Goal: Task Accomplishment & Management: Manage account settings

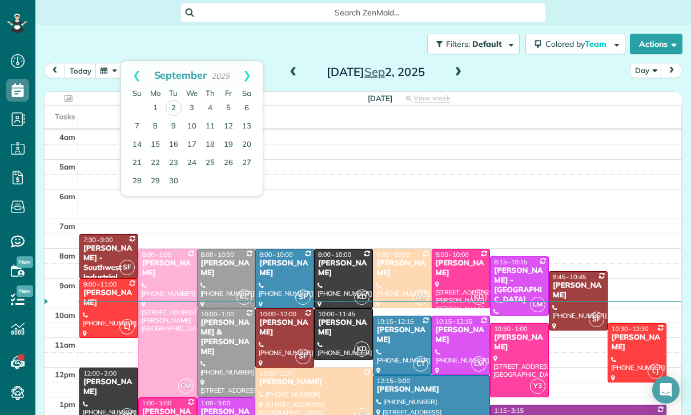
scroll to position [72, 0]
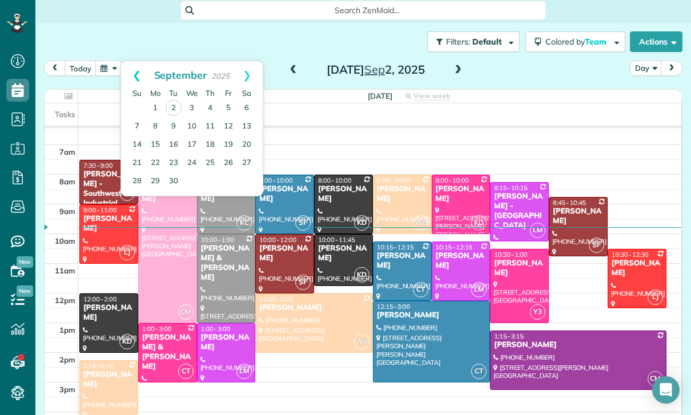
click at [132, 72] on link "Prev" at bounding box center [136, 75] width 31 height 29
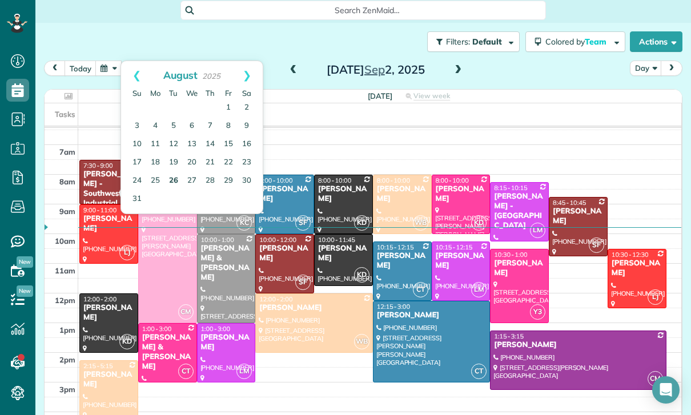
click at [175, 181] on link "26" at bounding box center [173, 181] width 18 height 18
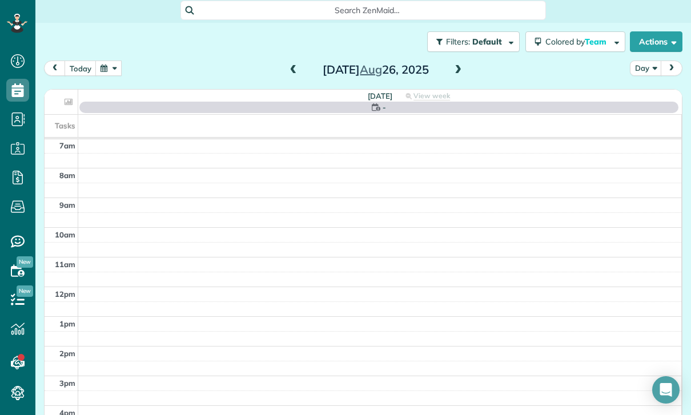
scroll to position [90, 0]
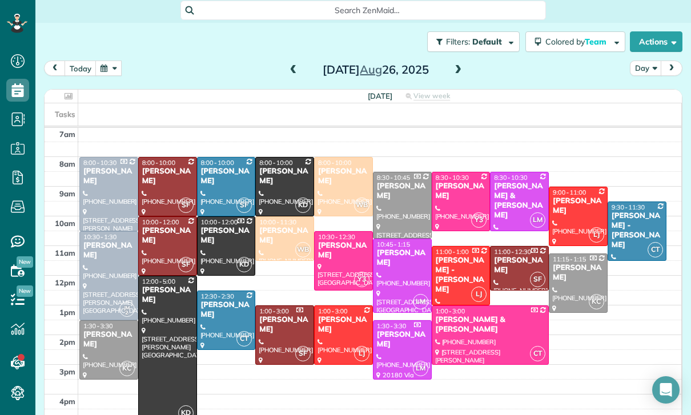
click at [294, 68] on span at bounding box center [293, 70] width 13 height 10
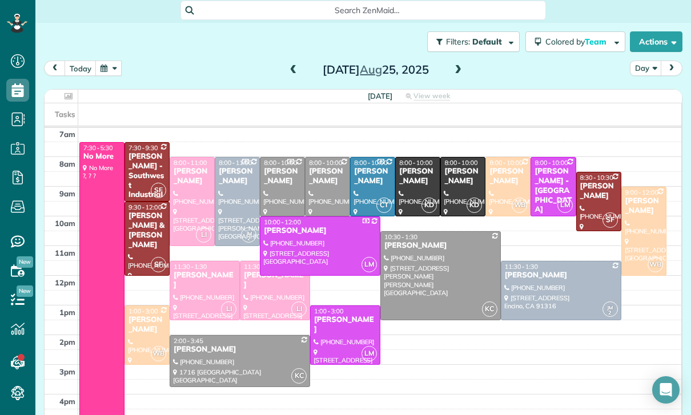
click at [453, 62] on span at bounding box center [457, 70] width 13 height 17
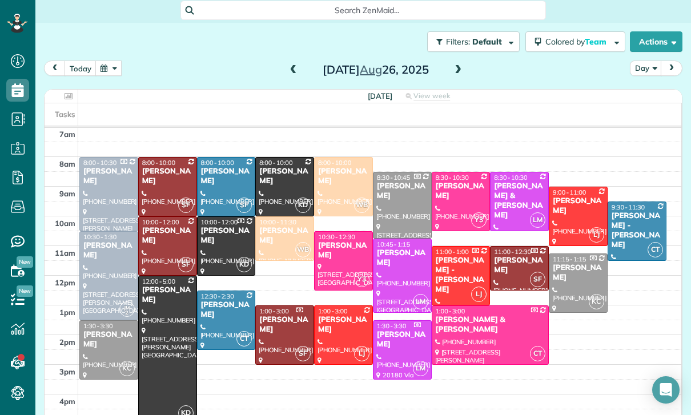
click at [115, 66] on button "button" at bounding box center [108, 67] width 26 height 15
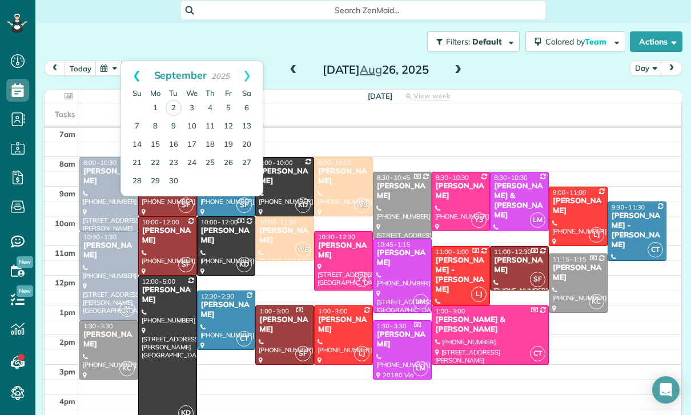
click at [131, 67] on link "Prev" at bounding box center [136, 75] width 31 height 29
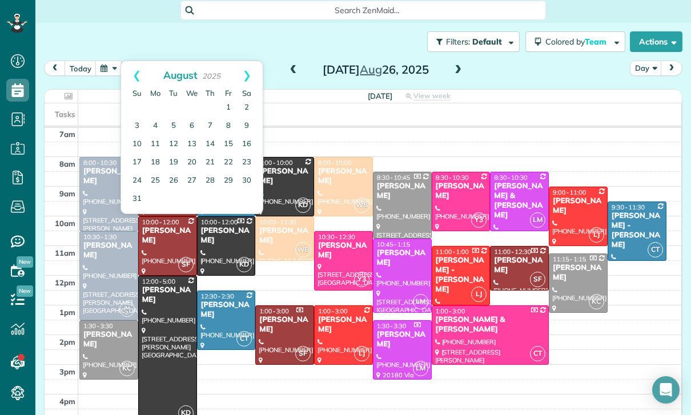
click at [515, 76] on div "[DATE] Day [DATE]" at bounding box center [363, 70] width 638 height 21
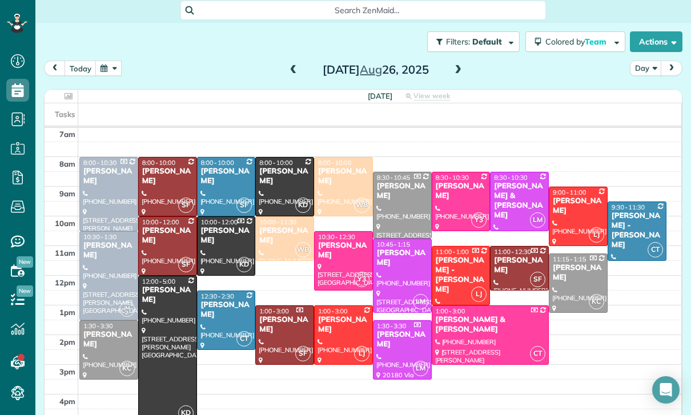
click at [104, 75] on button "button" at bounding box center [108, 67] width 26 height 15
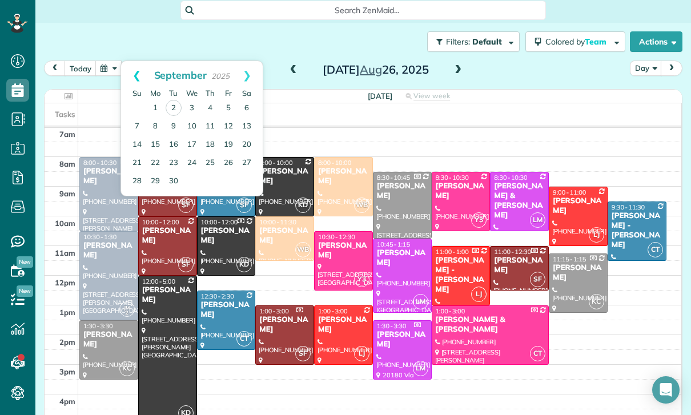
click at [132, 78] on link "Prev" at bounding box center [136, 75] width 31 height 29
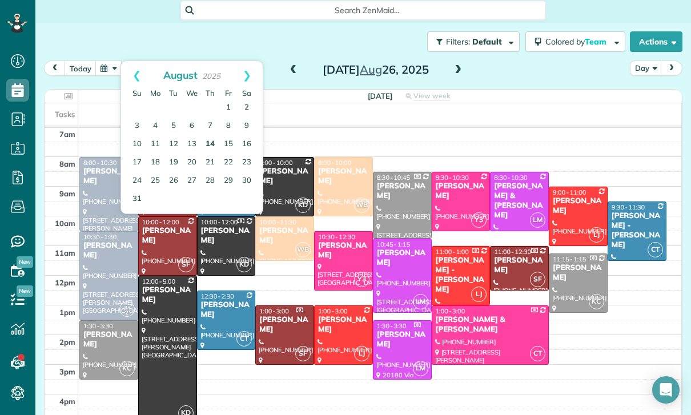
click at [209, 144] on link "14" at bounding box center [210, 144] width 18 height 18
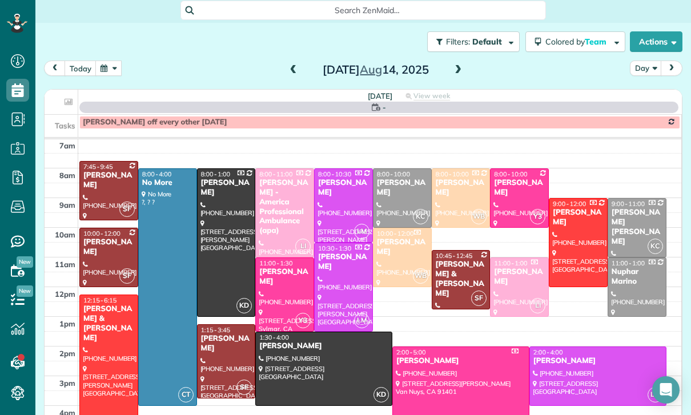
click at [98, 247] on div at bounding box center [109, 257] width 58 height 58
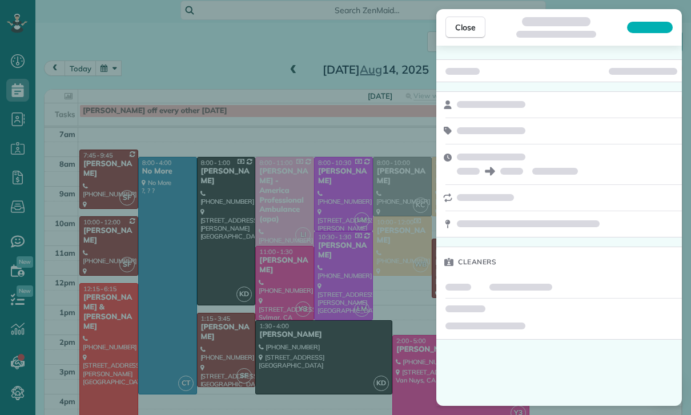
click at [584, 369] on div "Cleaners" at bounding box center [558, 226] width 245 height 360
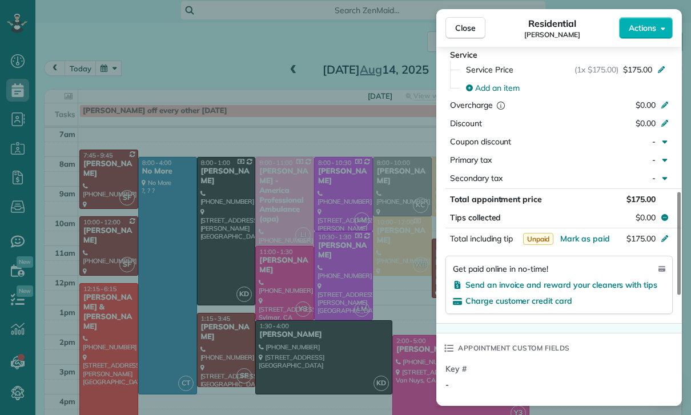
scroll to position [90, 0]
click at [362, 297] on div "Close Residential [PERSON_NAME] Actions Status Confirmed [PERSON_NAME] · Open p…" at bounding box center [345, 207] width 691 height 415
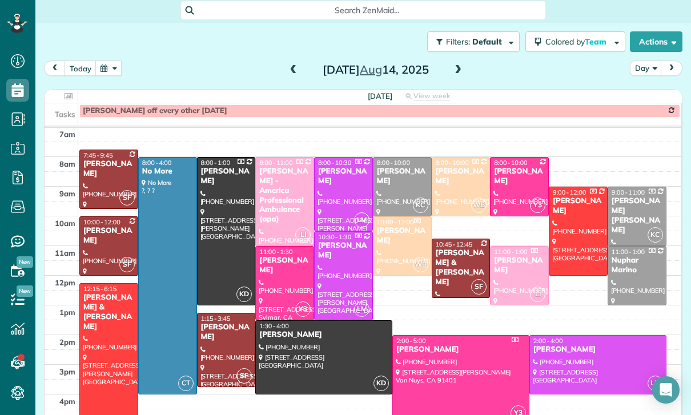
click at [111, 72] on button "button" at bounding box center [108, 67] width 26 height 15
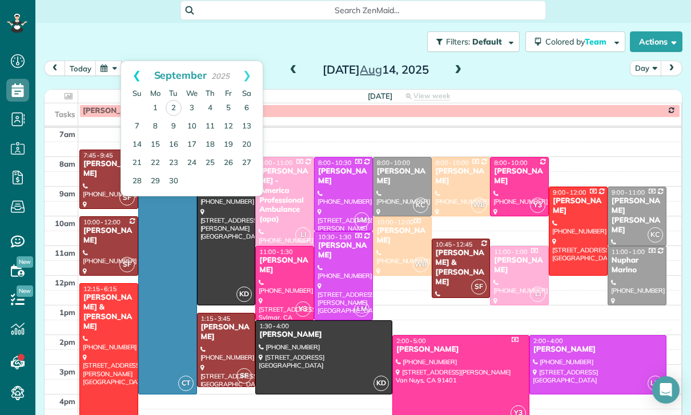
click at [131, 76] on link "Prev" at bounding box center [136, 75] width 31 height 29
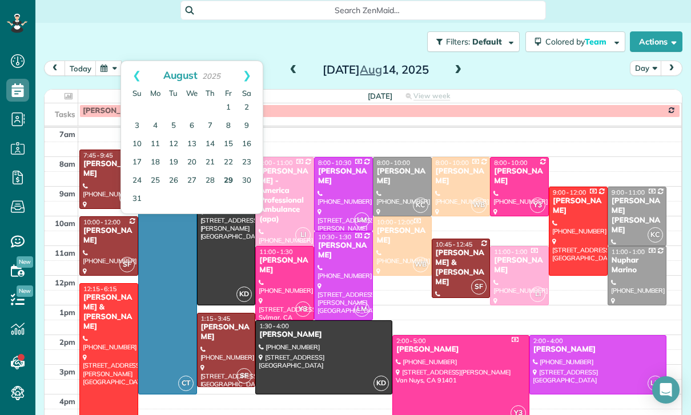
click at [227, 179] on link "29" at bounding box center [228, 181] width 18 height 18
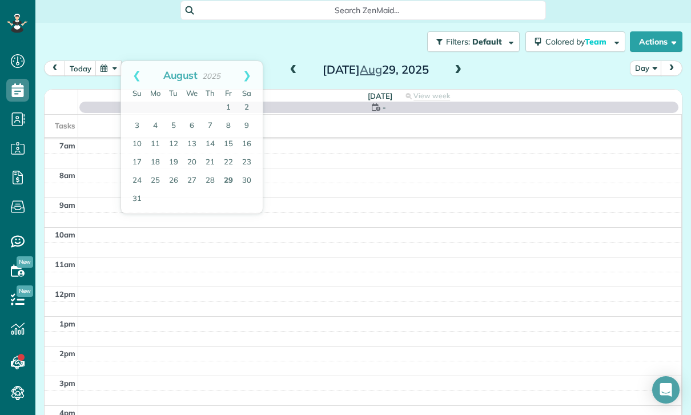
scroll to position [90, 0]
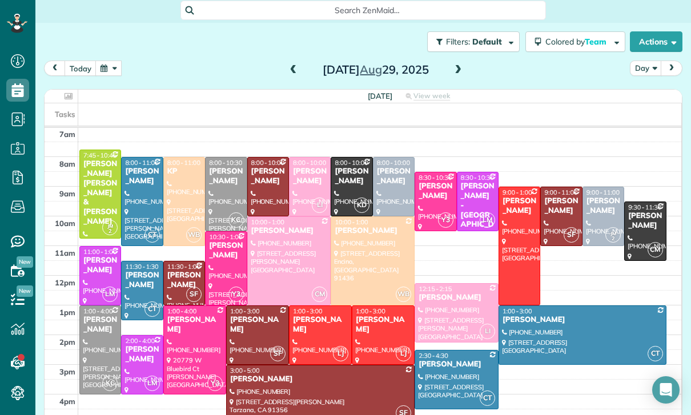
click at [265, 180] on div "[PERSON_NAME]" at bounding box center [268, 176] width 35 height 19
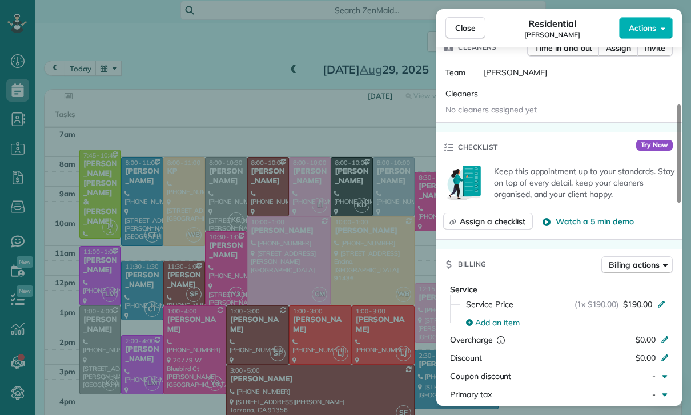
scroll to position [346, 0]
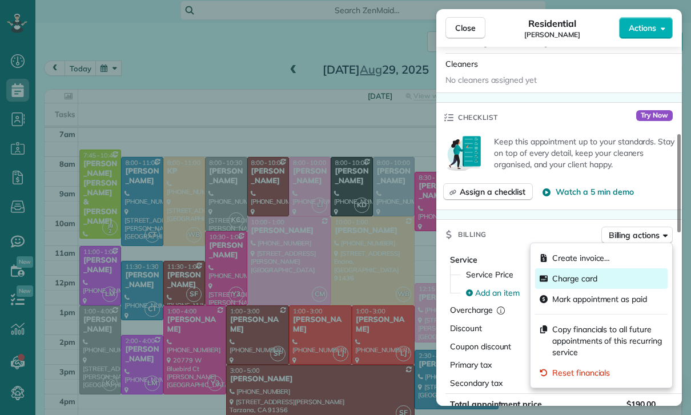
click at [574, 281] on span "Charge card" at bounding box center [574, 278] width 45 height 11
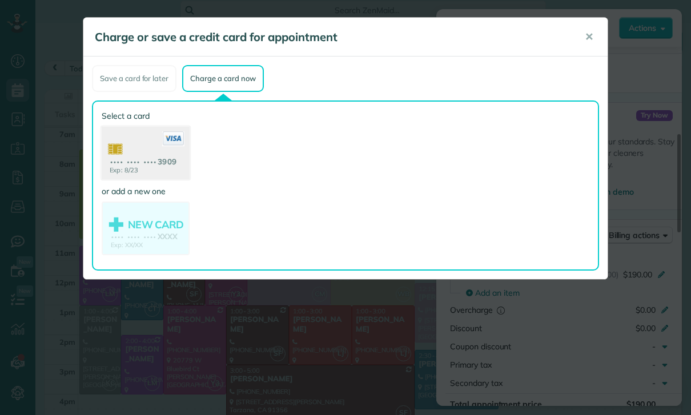
click at [159, 160] on use at bounding box center [146, 154] width 88 height 55
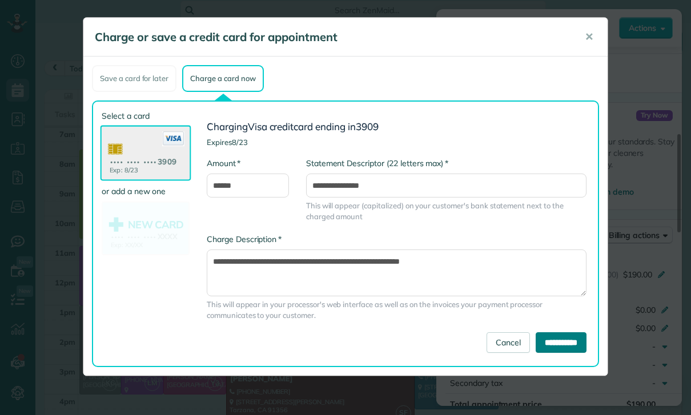
click at [546, 342] on input "**********" at bounding box center [560, 342] width 51 height 21
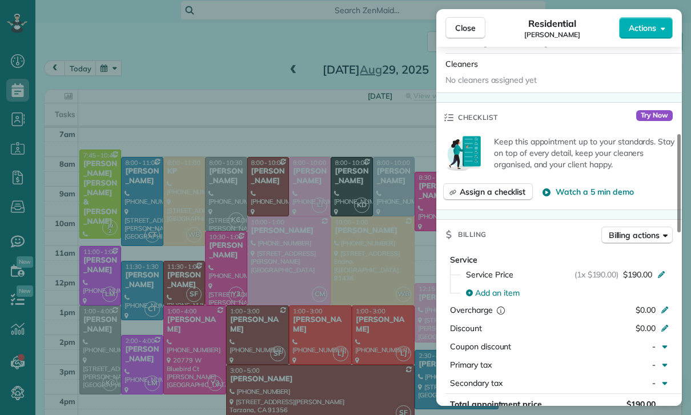
scroll to position [90, 0]
click at [360, 292] on div "Close Residential [PERSON_NAME] Actions Status Yet to Confirm [PERSON_NAME] · O…" at bounding box center [345, 207] width 691 height 415
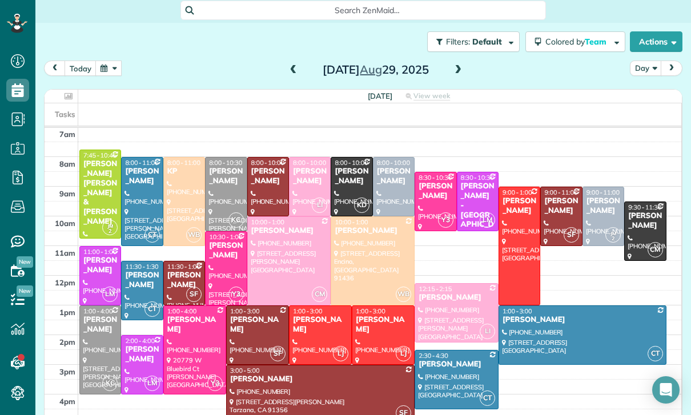
click at [102, 67] on button "button" at bounding box center [108, 67] width 26 height 15
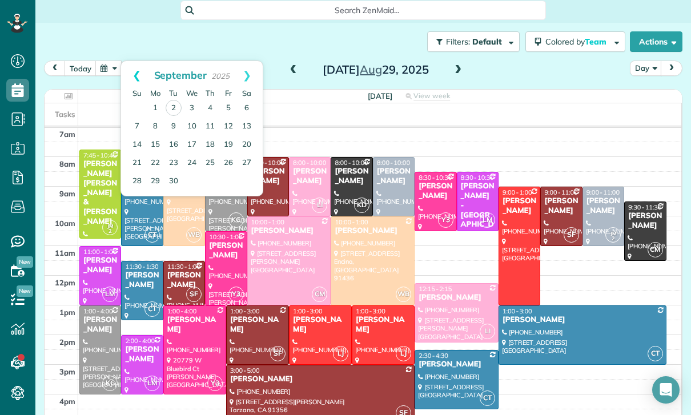
click at [138, 73] on link "Prev" at bounding box center [136, 75] width 31 height 29
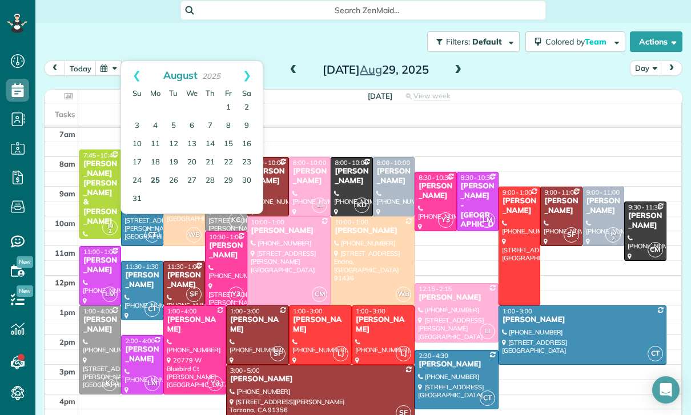
click at [158, 183] on link "25" at bounding box center [155, 181] width 18 height 18
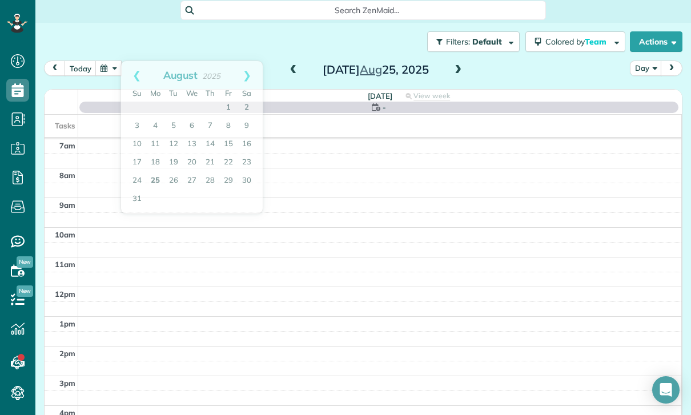
scroll to position [90, 0]
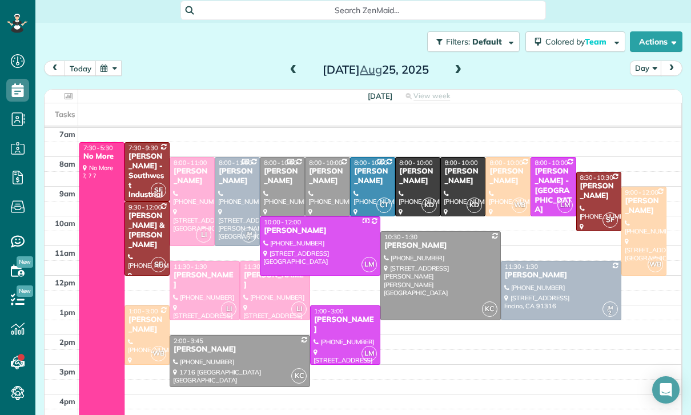
click at [370, 178] on div "[PERSON_NAME]" at bounding box center [372, 176] width 38 height 19
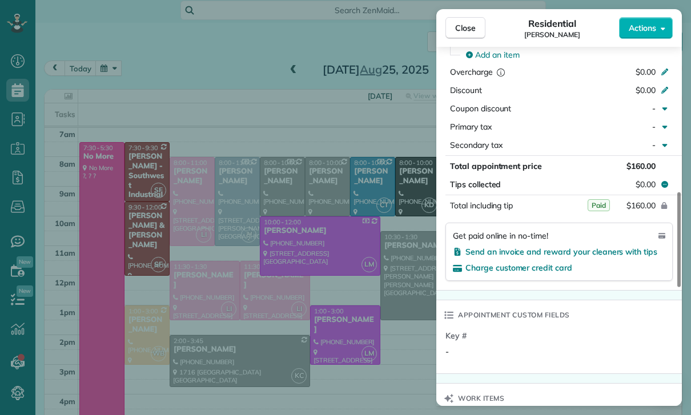
scroll to position [602, 0]
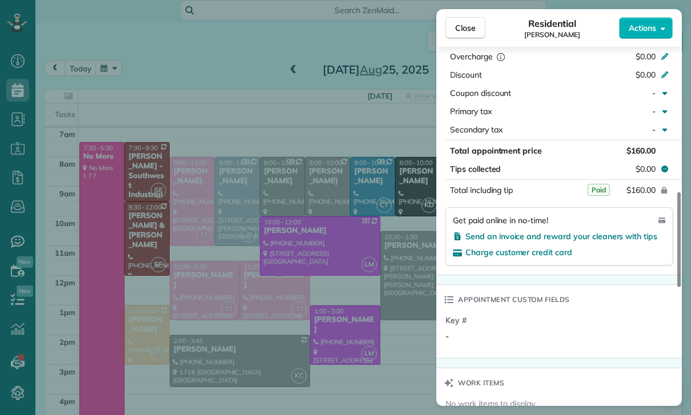
click at [377, 328] on div "Close Residential [PERSON_NAME] Actions Status Yet to Confirm [PERSON_NAME] · O…" at bounding box center [345, 207] width 691 height 415
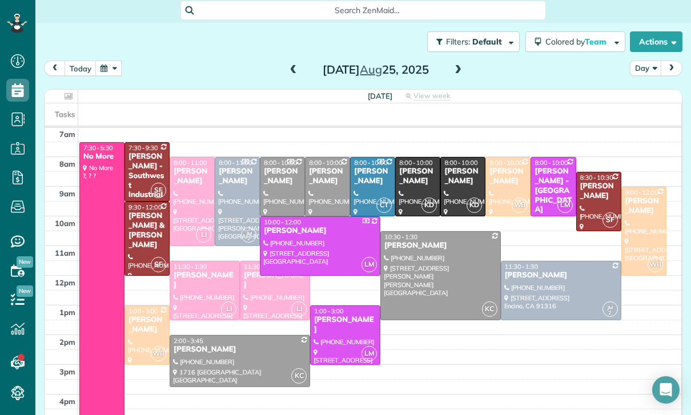
click at [457, 70] on span at bounding box center [457, 70] width 13 height 10
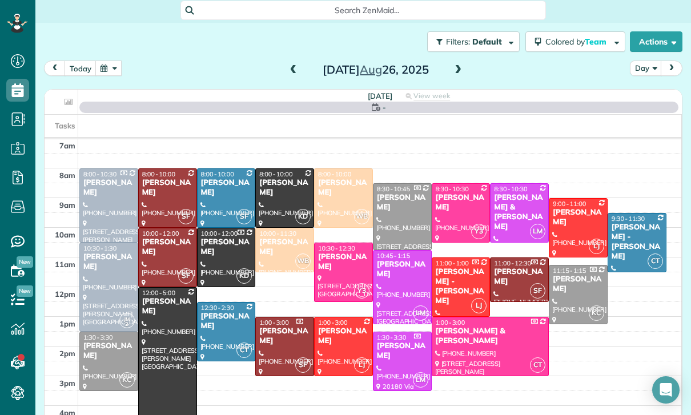
scroll to position [90, 0]
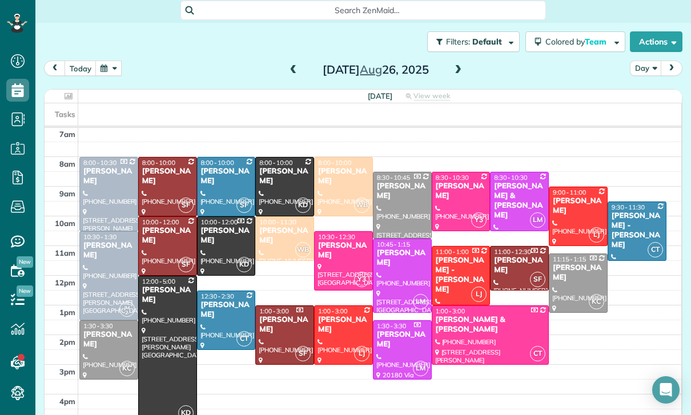
click at [625, 231] on div "[PERSON_NAME] - [PERSON_NAME]" at bounding box center [637, 230] width 52 height 39
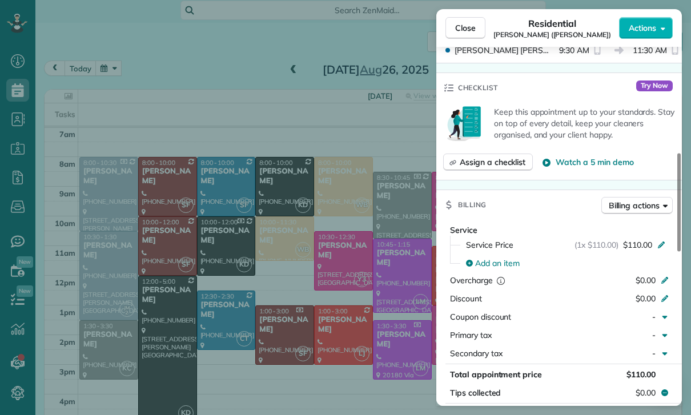
scroll to position [447, 0]
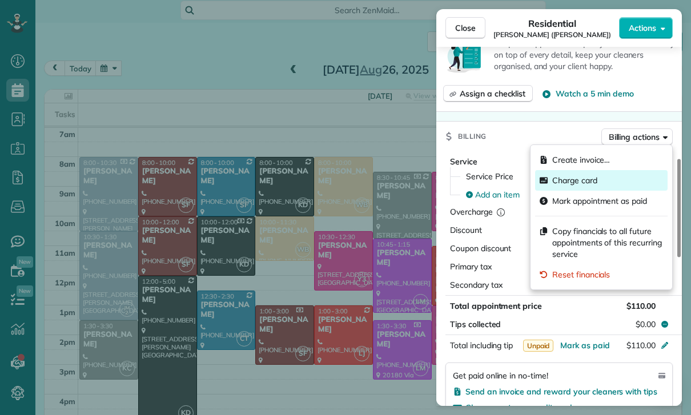
click at [578, 181] on span "Charge card" at bounding box center [574, 180] width 45 height 11
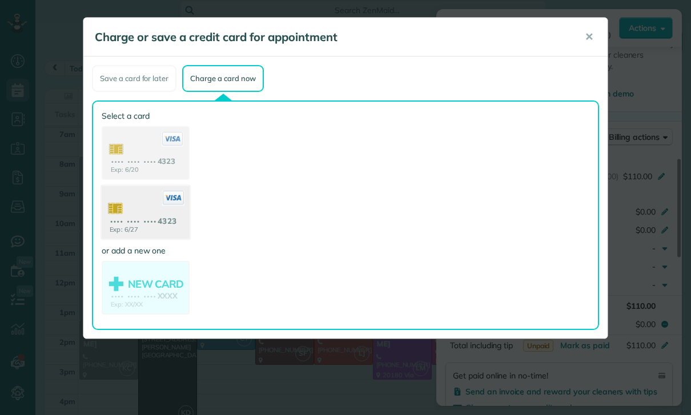
click at [143, 212] on use at bounding box center [146, 213] width 88 height 55
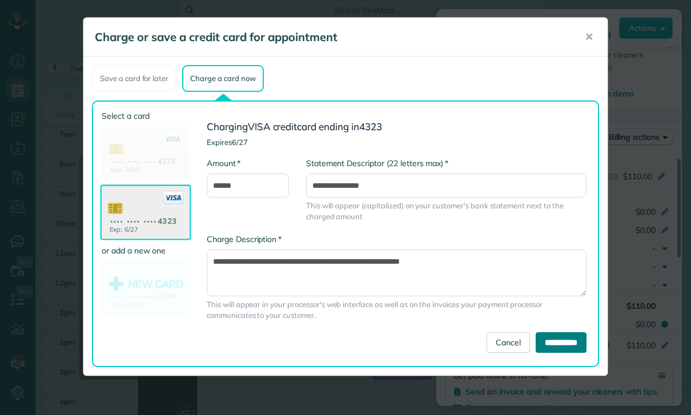
click at [556, 348] on input "**********" at bounding box center [560, 342] width 51 height 21
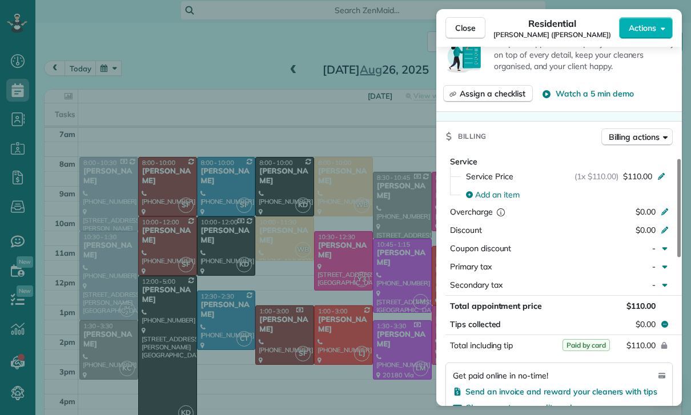
scroll to position [90, 0]
click at [120, 83] on div "Close Residential [PERSON_NAME] ([PERSON_NAME]) Actions Status Yet to Confirm […" at bounding box center [345, 207] width 691 height 415
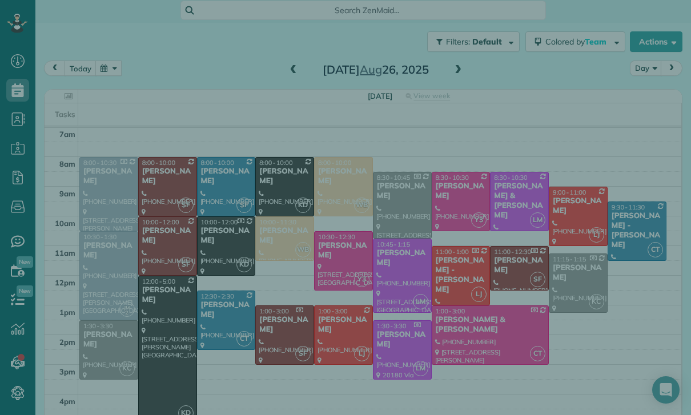
click at [120, 83] on div "Close Residential [PERSON_NAME] ([PERSON_NAME]) Actions Status Yet to Confirm […" at bounding box center [345, 207] width 691 height 415
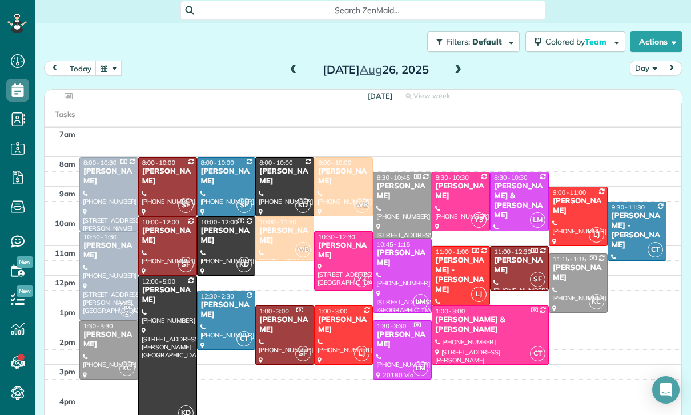
click at [111, 70] on button "button" at bounding box center [108, 67] width 26 height 15
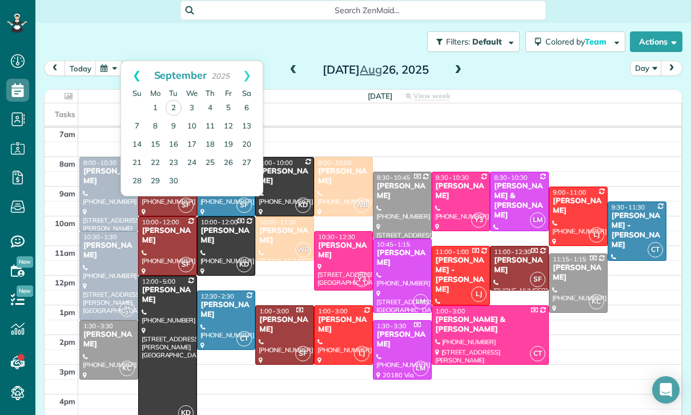
click at [126, 71] on link "Prev" at bounding box center [136, 75] width 31 height 29
